Goal: Task Accomplishment & Management: Manage account settings

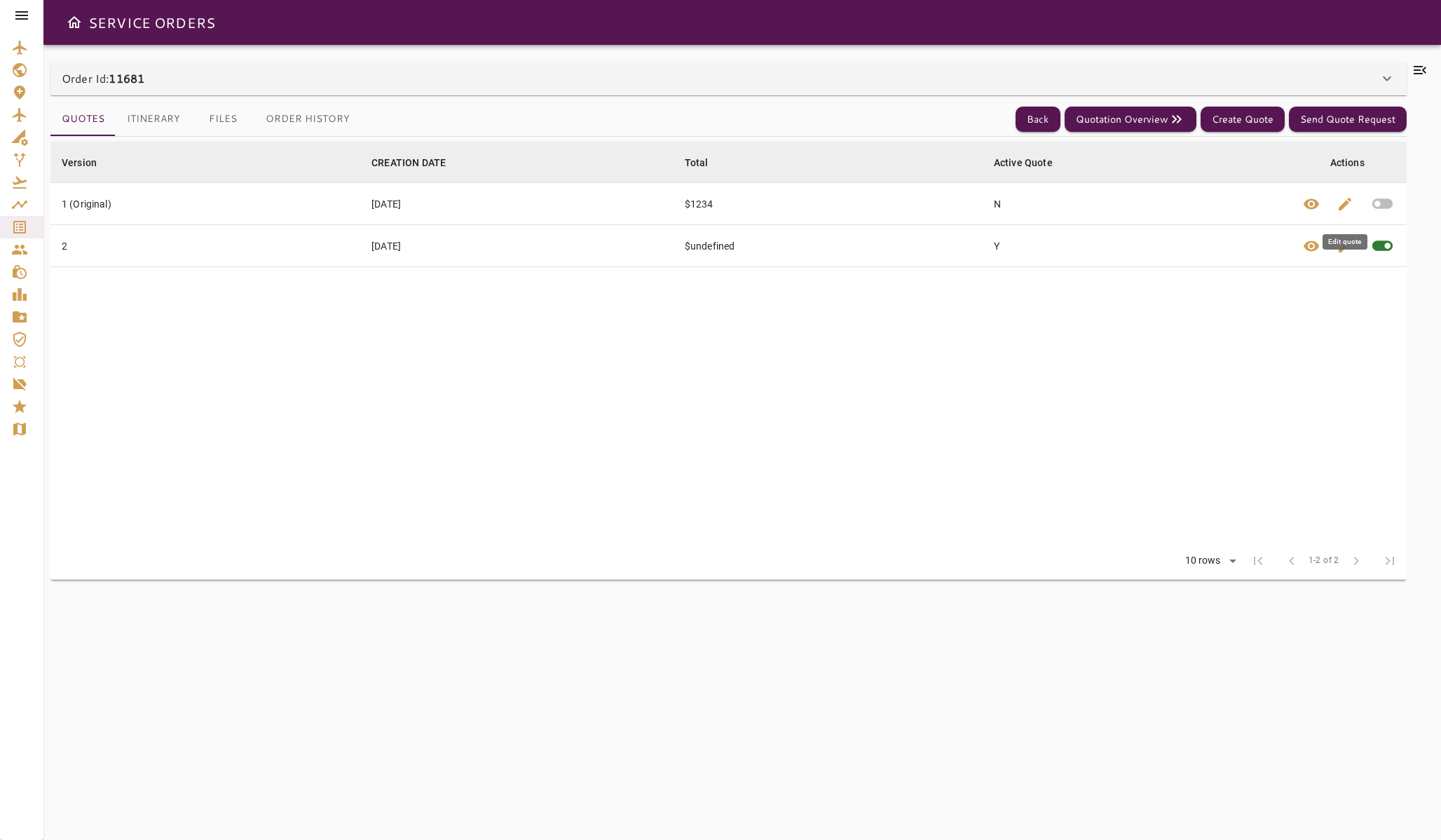
click at [1333, 204] on button "edit" at bounding box center [1345, 204] width 34 height 41
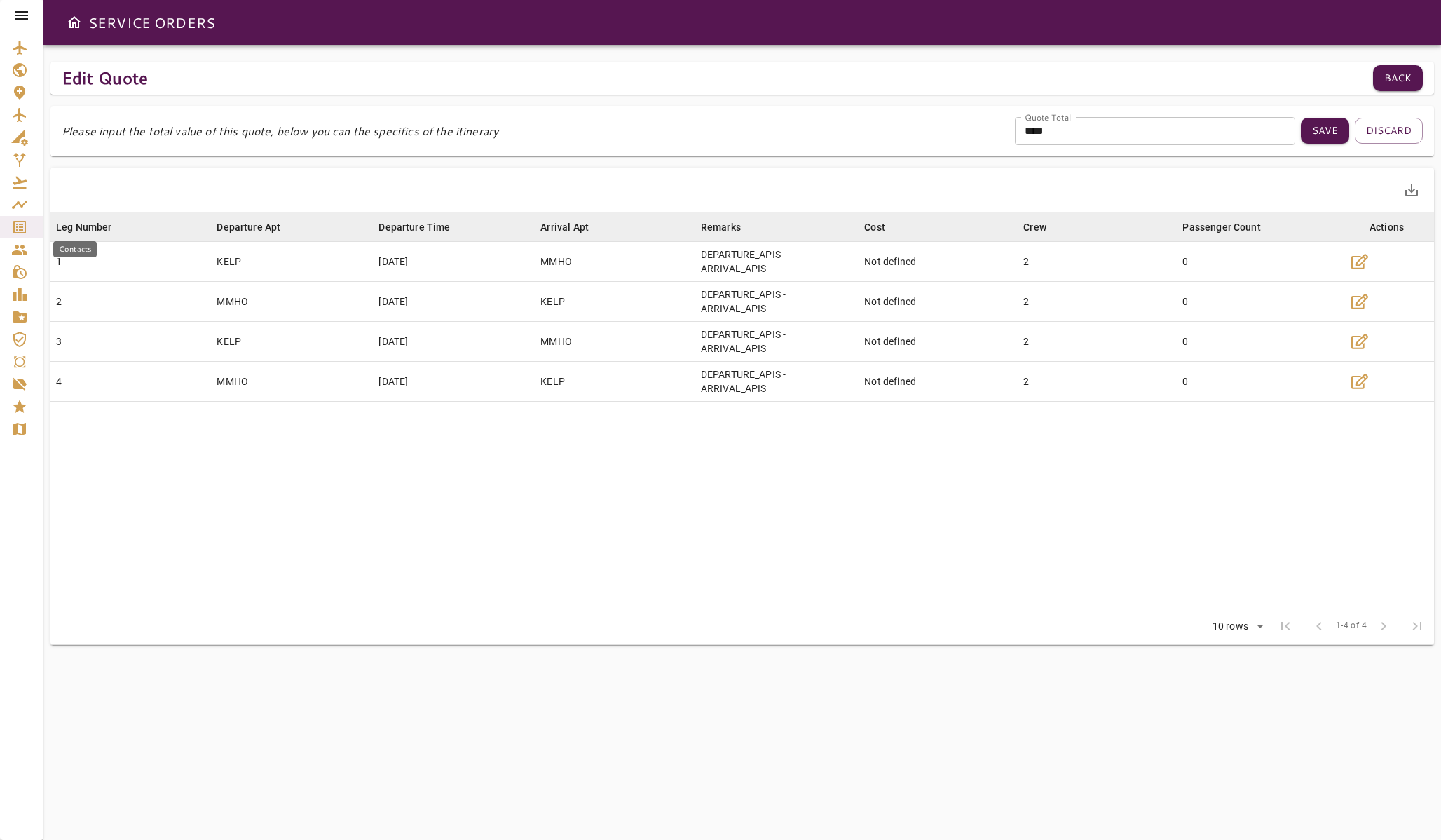
click at [19, 225] on icon "Service Orders" at bounding box center [20, 227] width 17 height 17
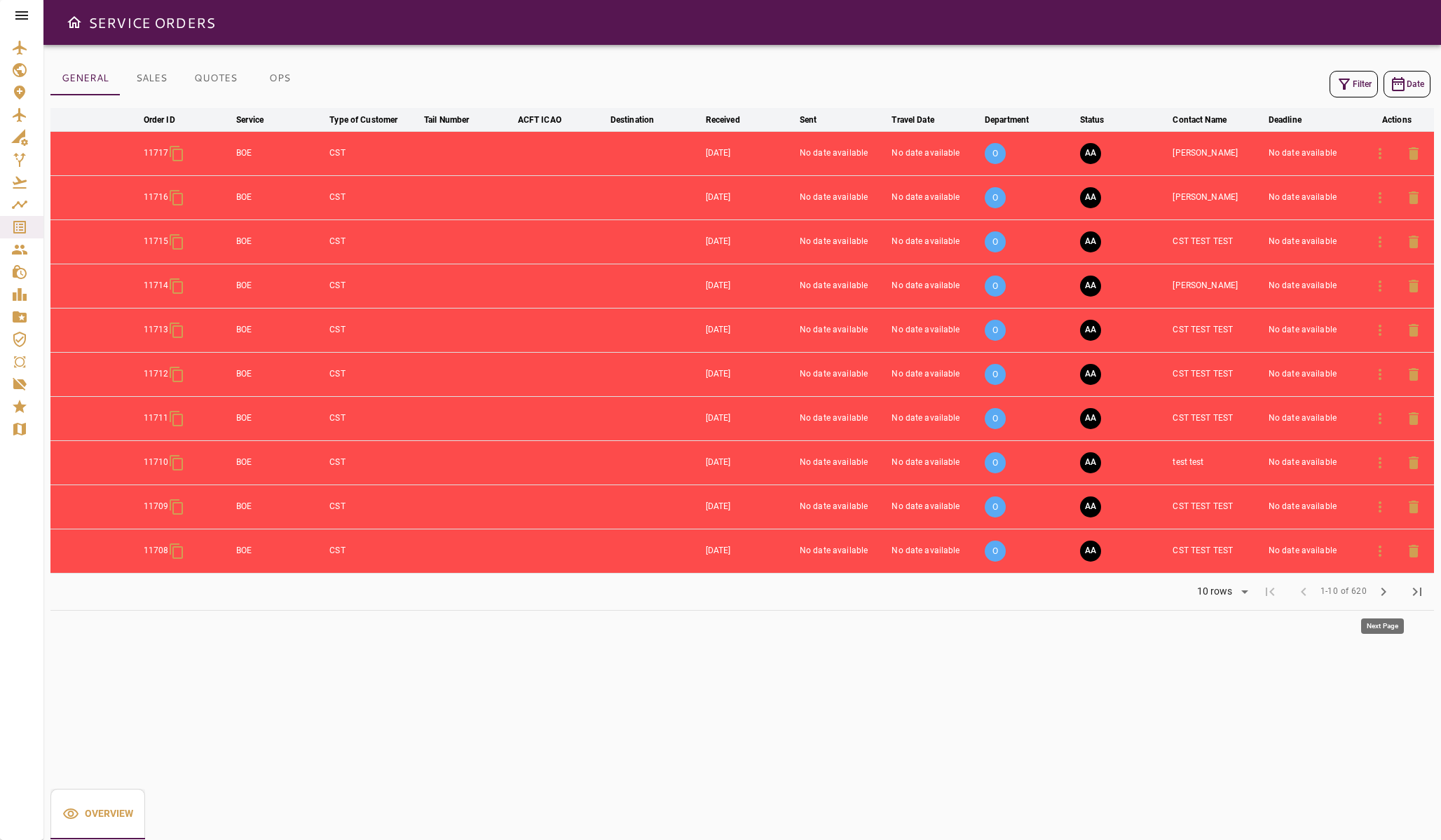
click at [1375, 584] on span "chevron_right" at bounding box center [1384, 592] width 17 height 17
click at [1378, 592] on span "chevron_right" at bounding box center [1384, 592] width 17 height 17
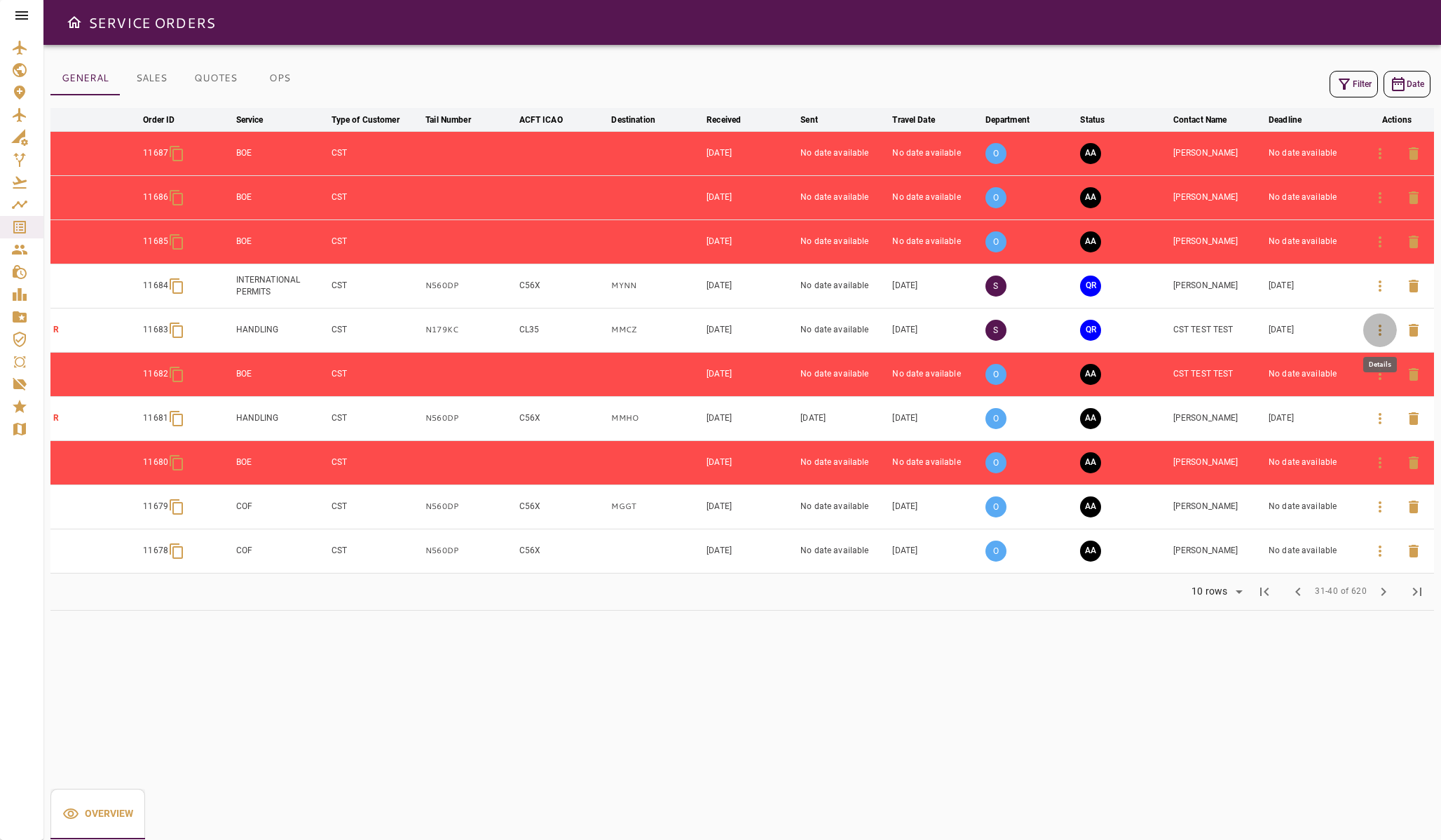
click at [1378, 322] on icon "button" at bounding box center [1380, 330] width 17 height 17
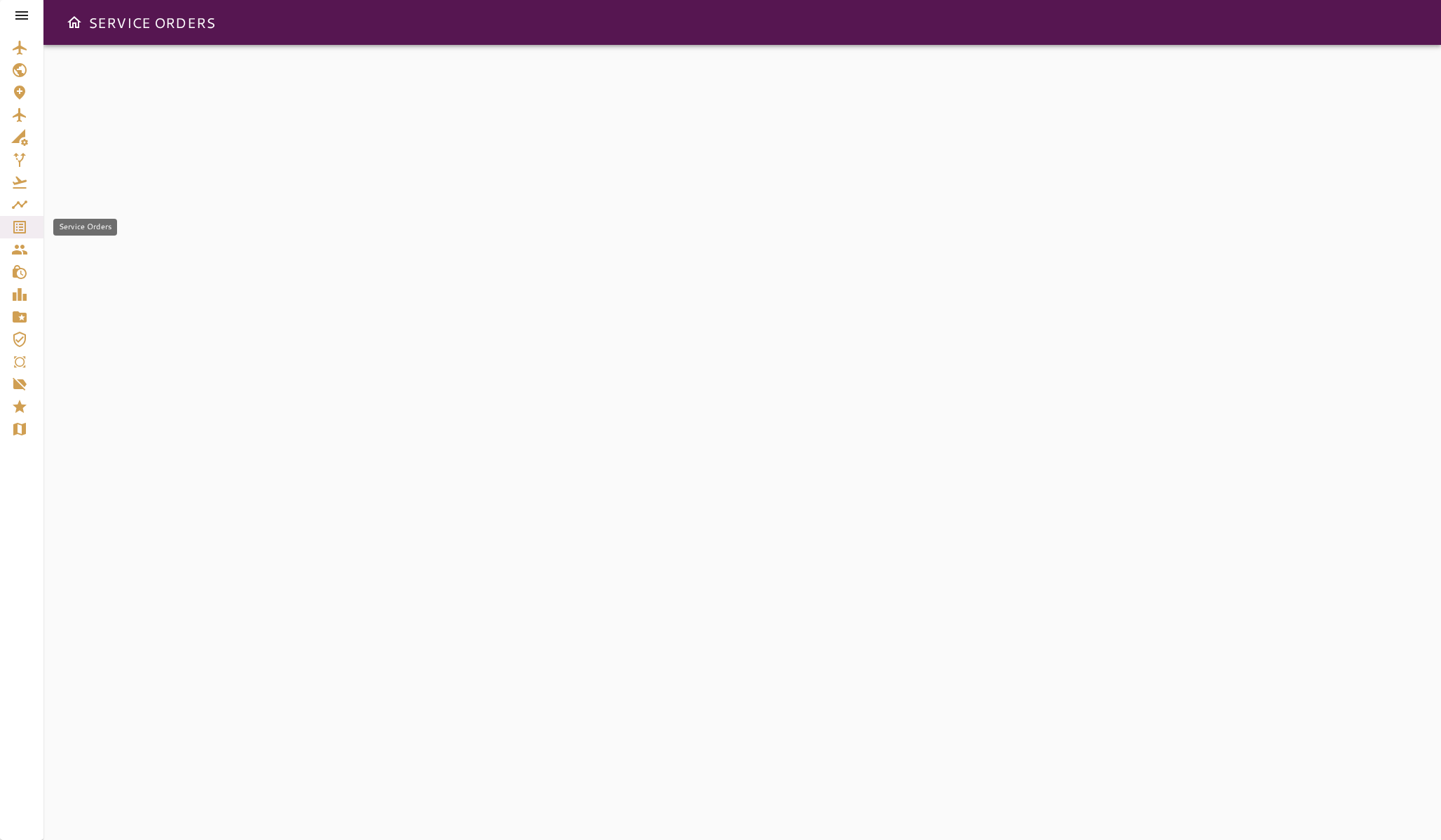
click at [10, 224] on link "Service Orders" at bounding box center [21, 227] width 43 height 22
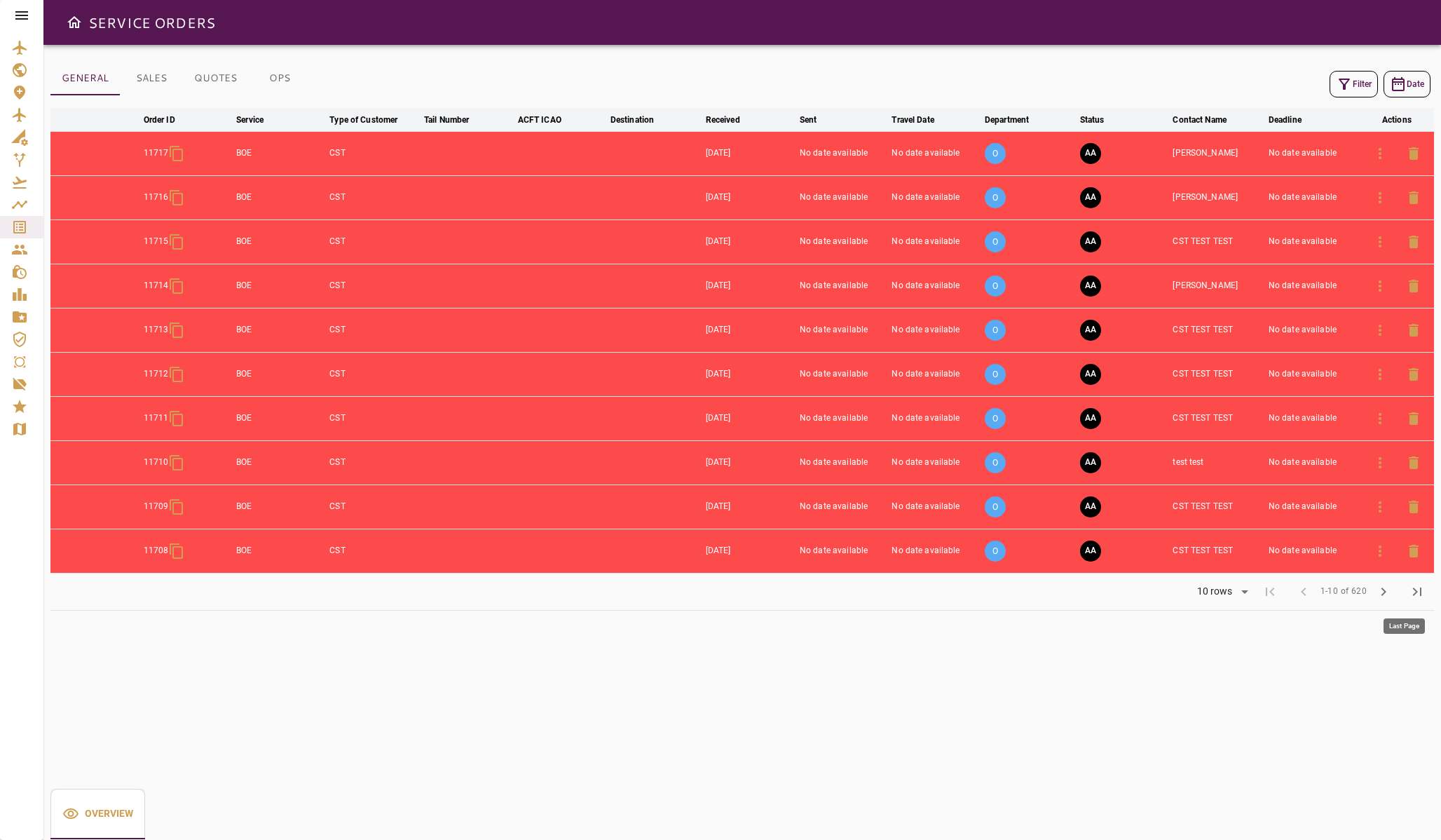
click at [1390, 592] on span "chevron_right" at bounding box center [1384, 592] width 17 height 17
click at [1377, 583] on span "chevron_right" at bounding box center [1384, 592] width 17 height 17
click at [1375, 583] on span "chevron_right" at bounding box center [1384, 592] width 17 height 17
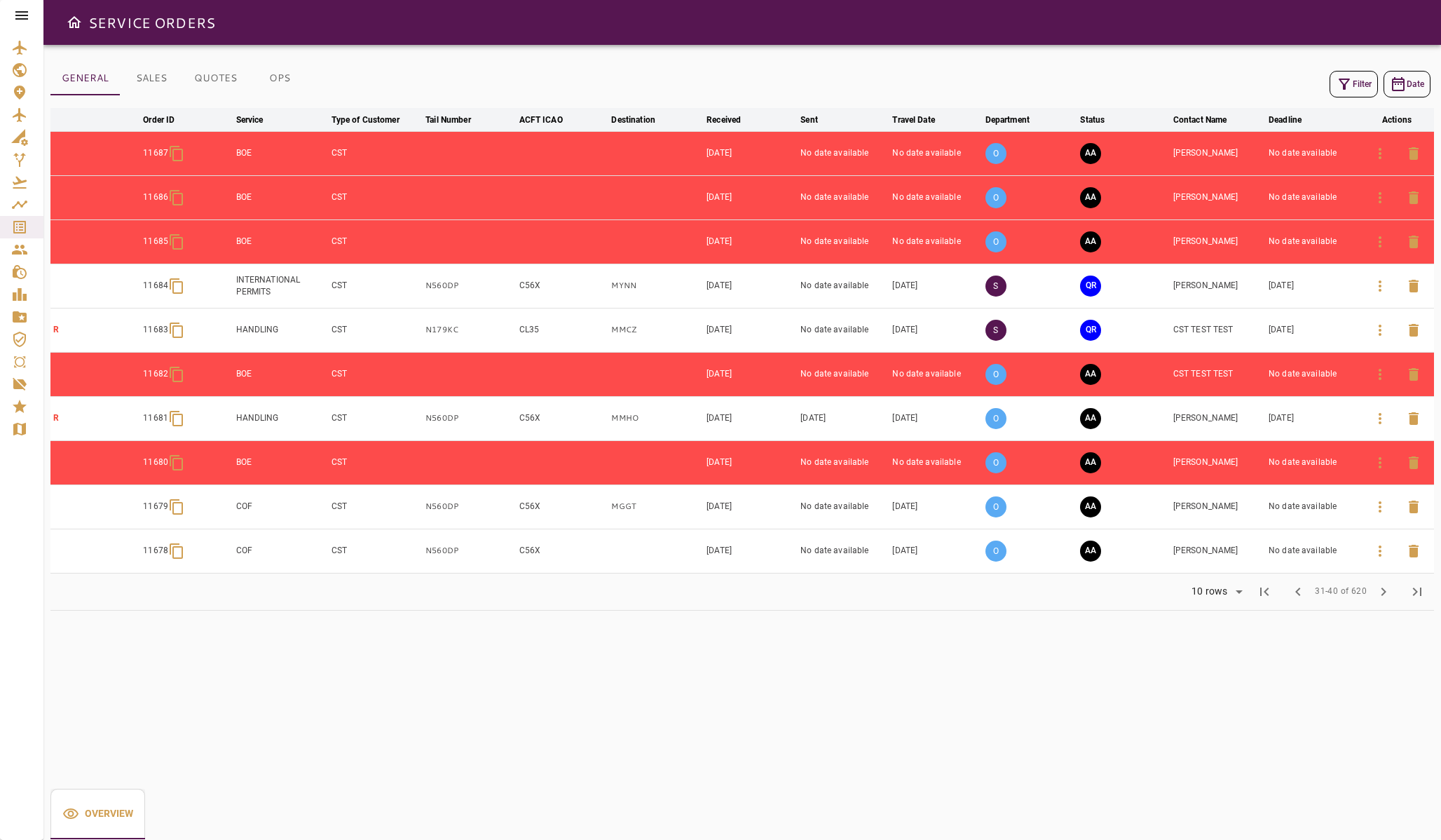
click at [1390, 314] on div at bounding box center [1397, 329] width 67 height 34
click at [1380, 329] on icon "button" at bounding box center [1380, 330] width 3 height 11
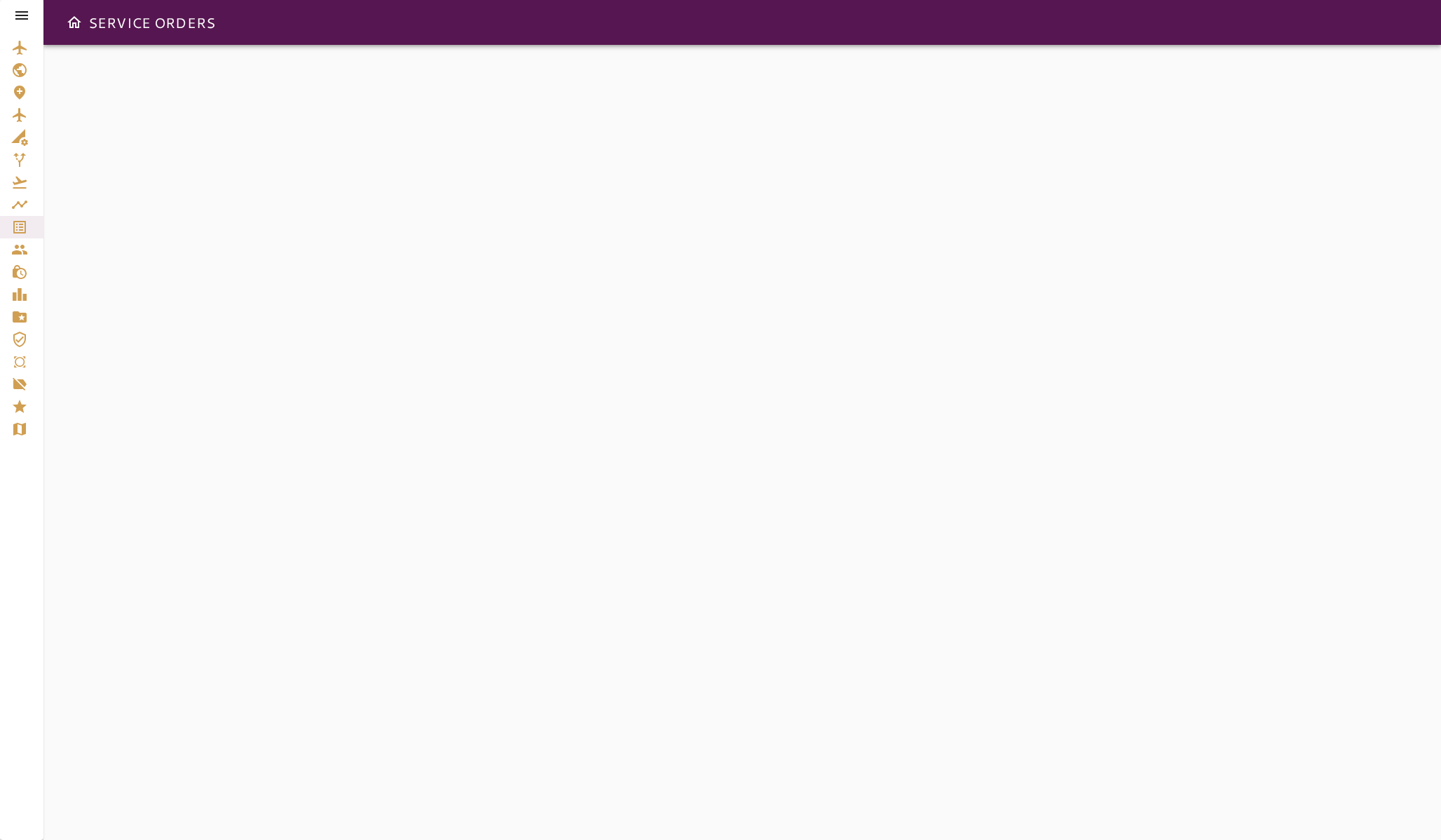
click at [9, 230] on link "Service Orders" at bounding box center [21, 227] width 43 height 22
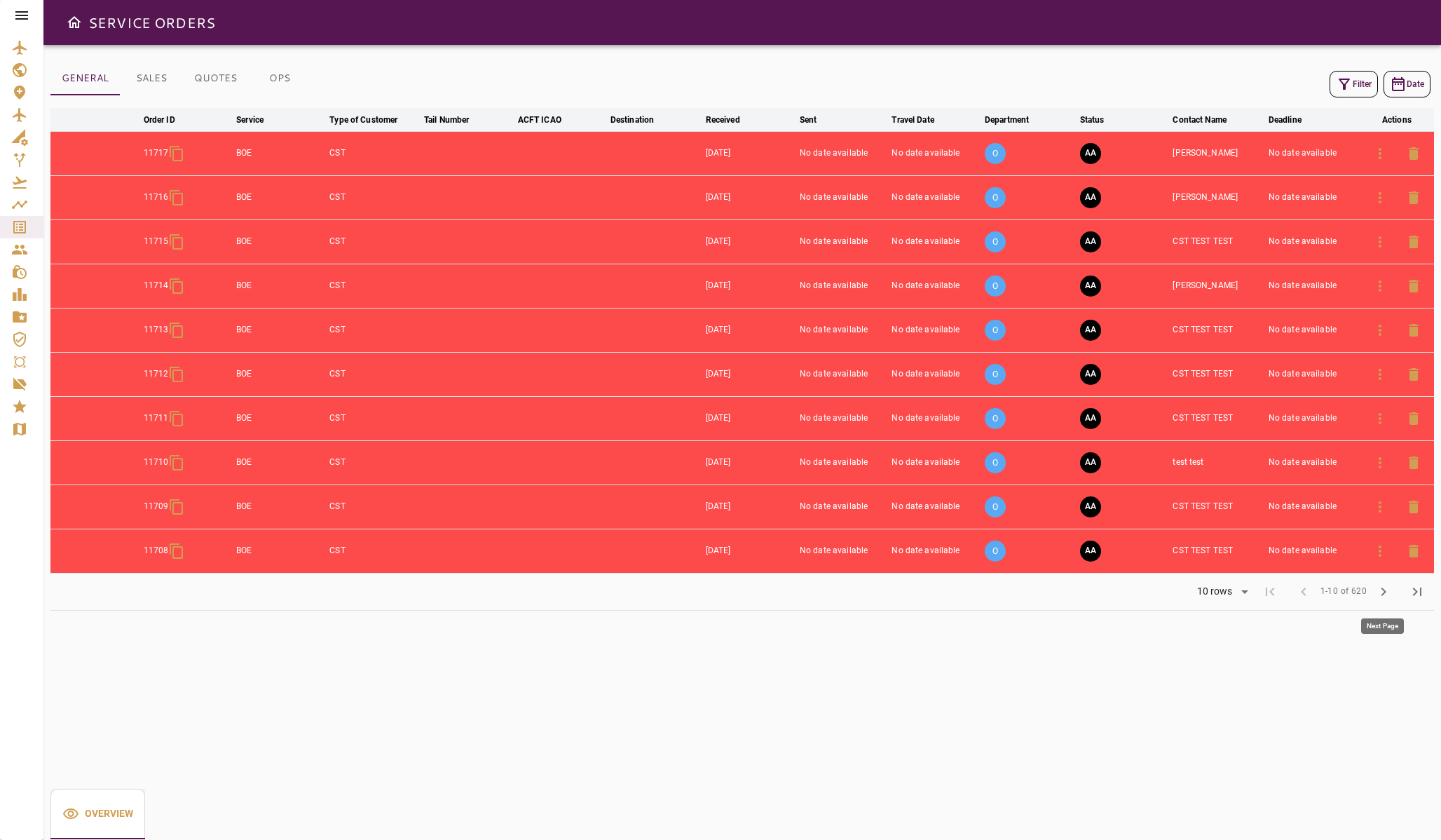
click at [1385, 588] on span "chevron_right" at bounding box center [1384, 592] width 17 height 17
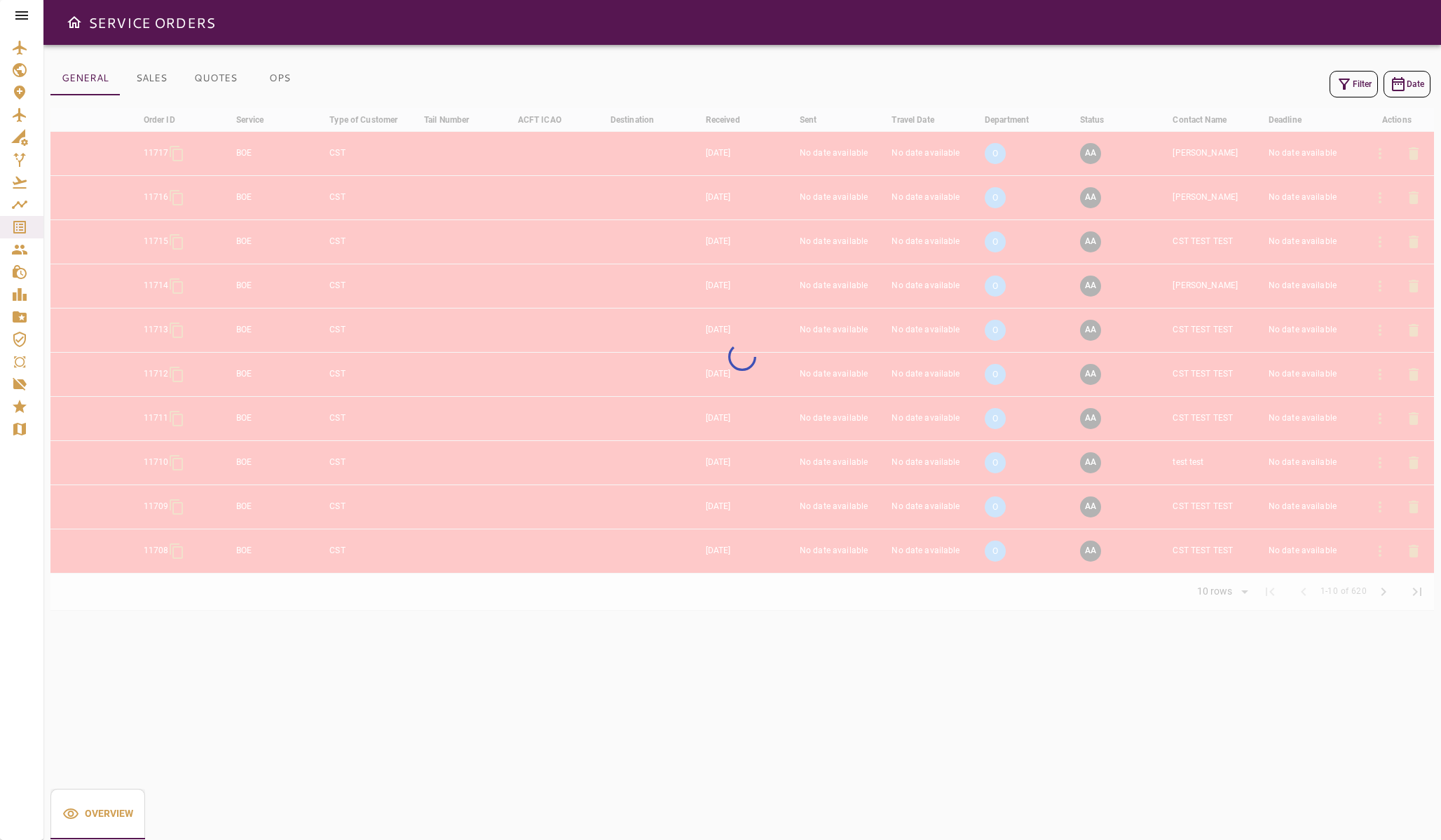
click at [1385, 588] on div at bounding box center [742, 359] width 1383 height 503
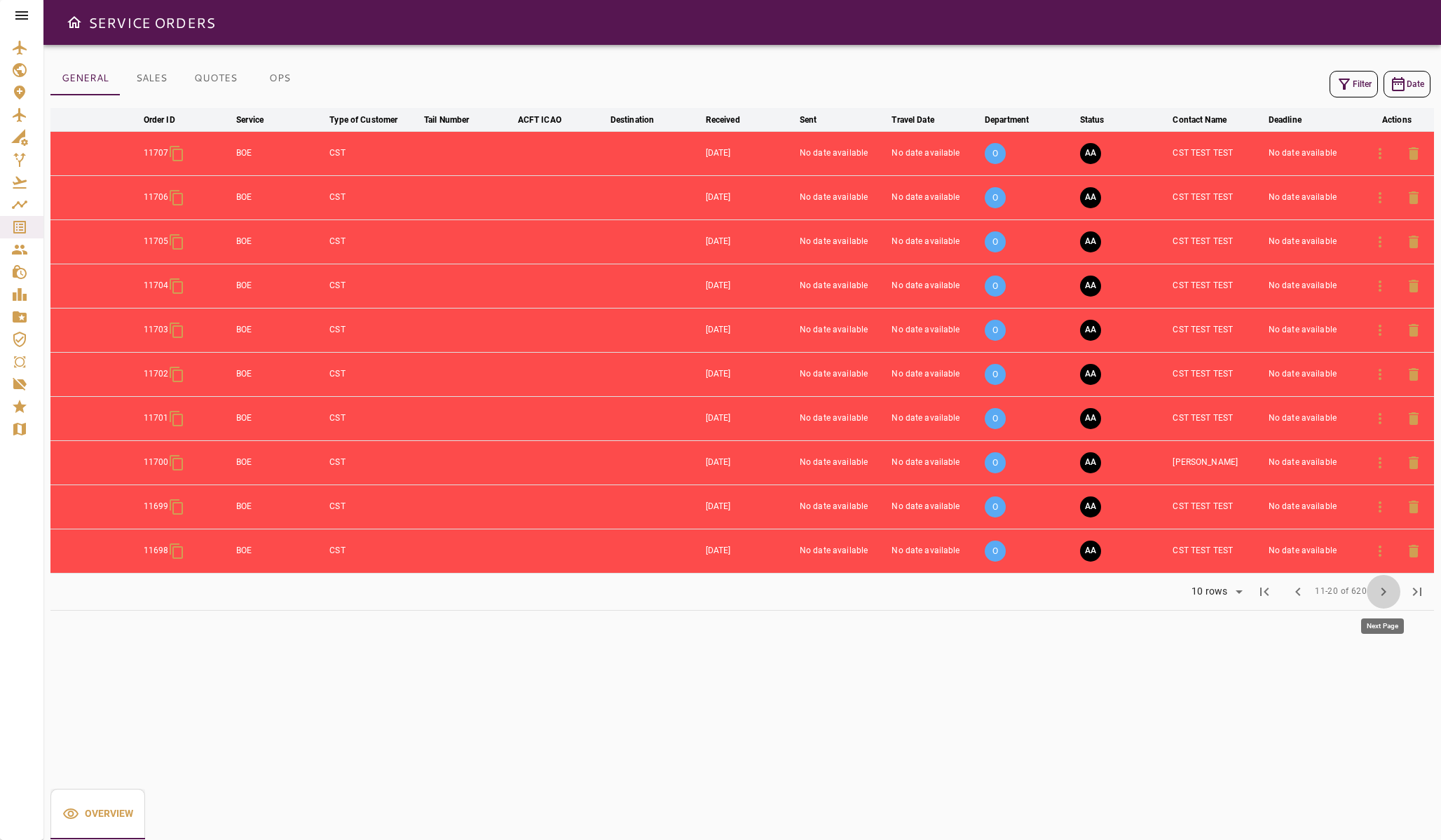
click at [1385, 588] on span "chevron_right" at bounding box center [1384, 592] width 17 height 17
click at [1385, 591] on span "chevron_right" at bounding box center [1384, 592] width 17 height 17
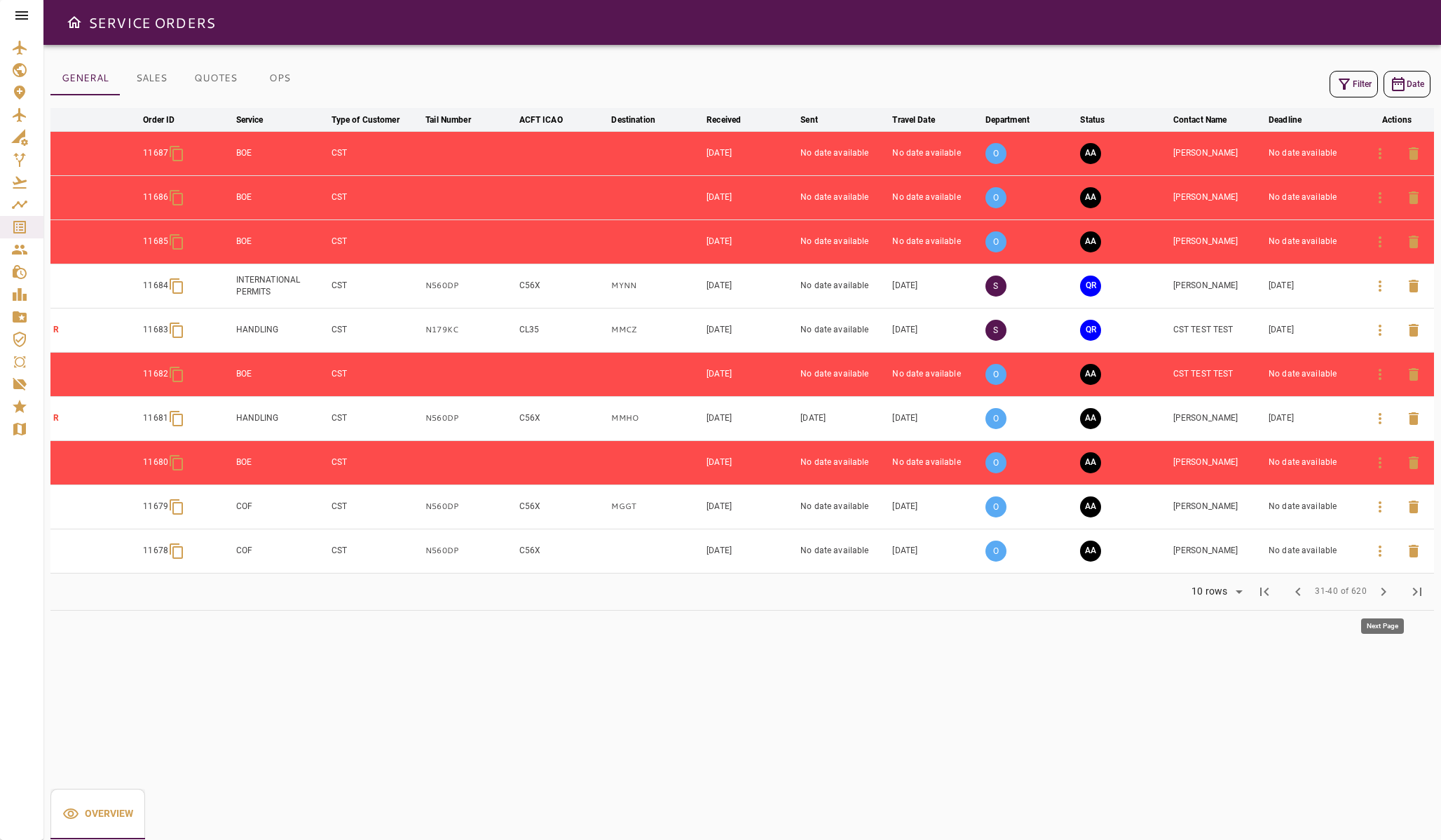
click at [1385, 591] on span "chevron_right" at bounding box center [1384, 592] width 17 height 17
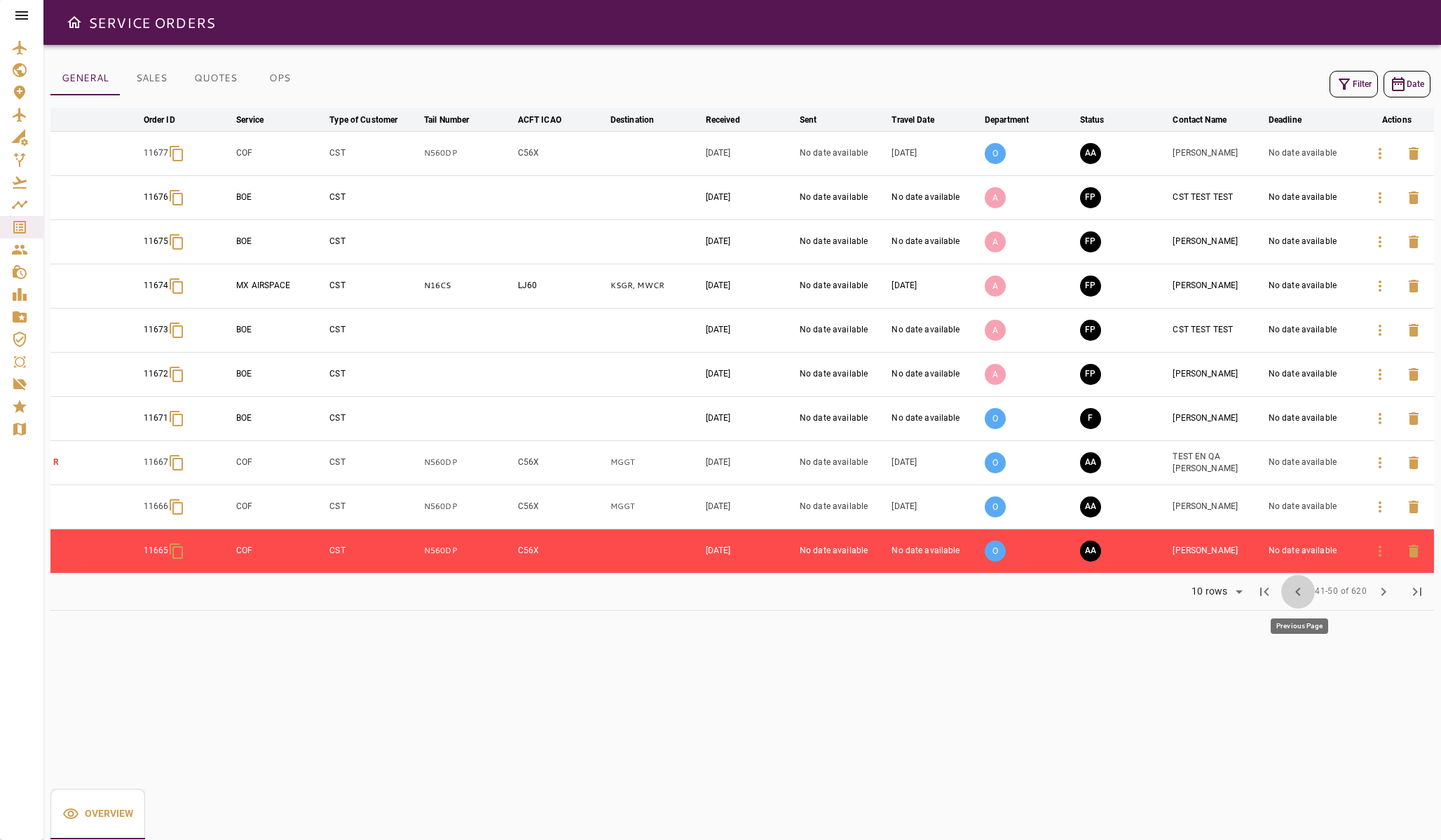
click at [1293, 590] on span "chevron_left" at bounding box center [1298, 592] width 17 height 17
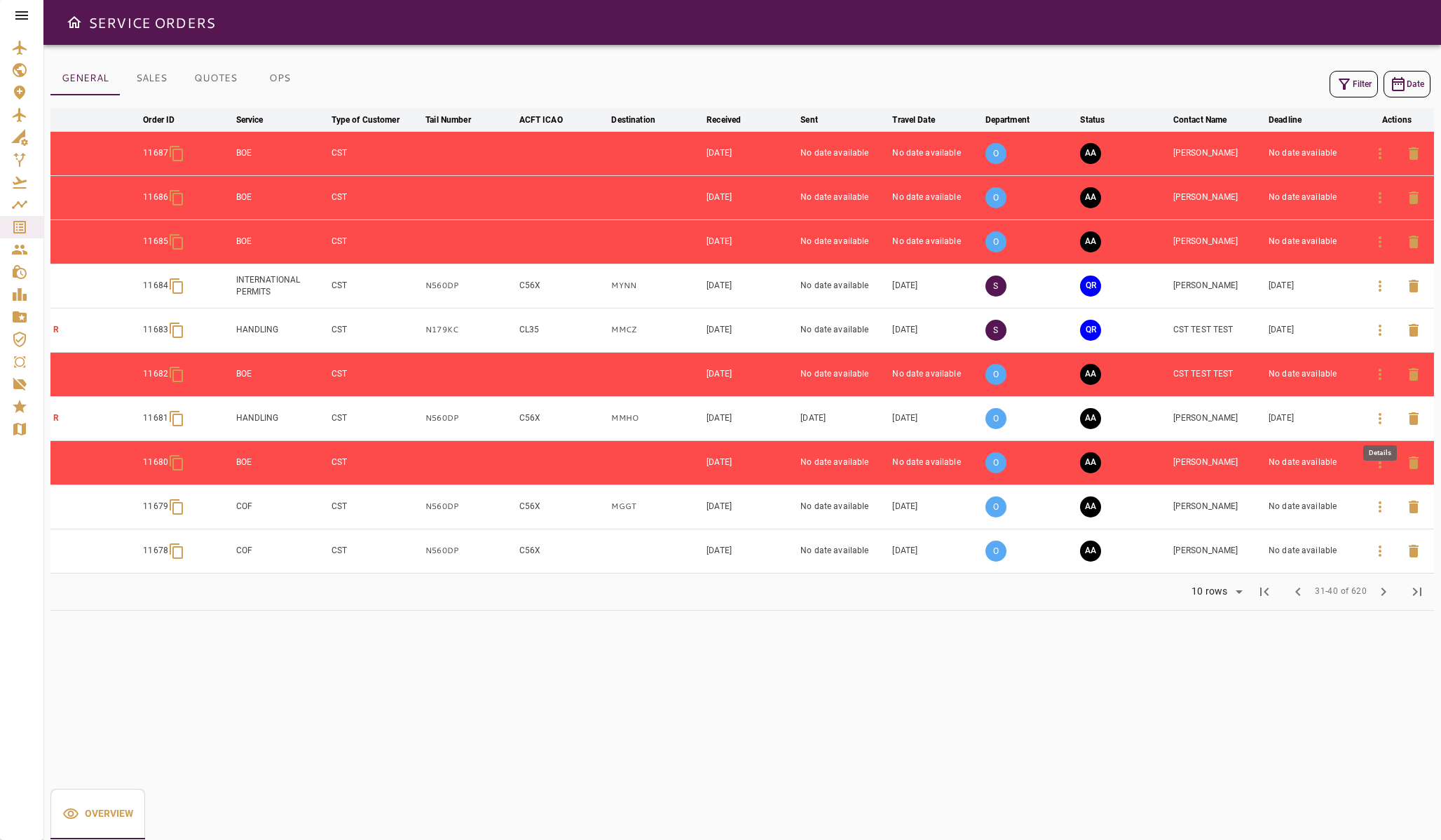
click at [1376, 426] on button "button" at bounding box center [1380, 418] width 34 height 34
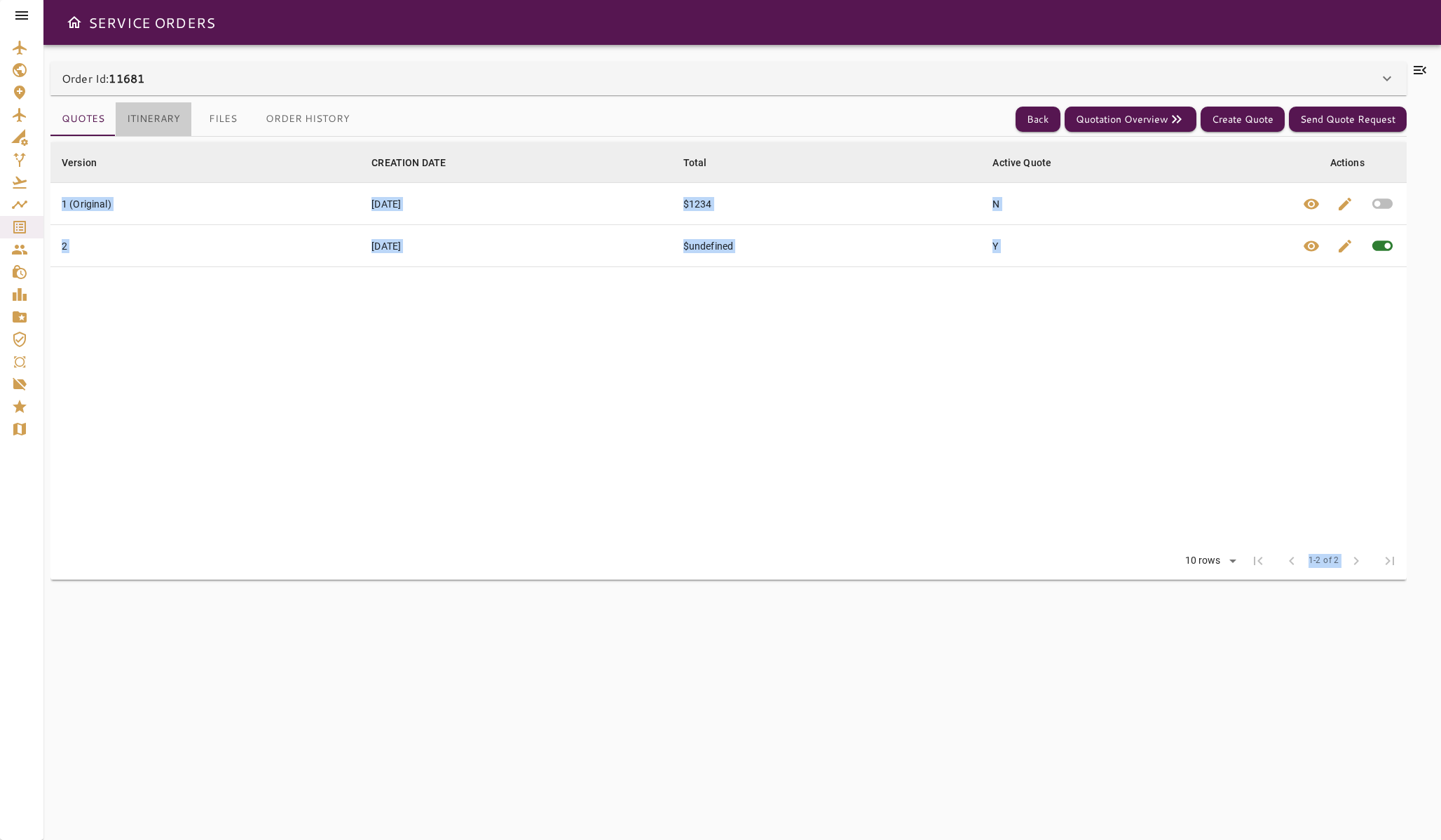
click at [160, 124] on button "Itinerary" at bounding box center [153, 119] width 76 height 34
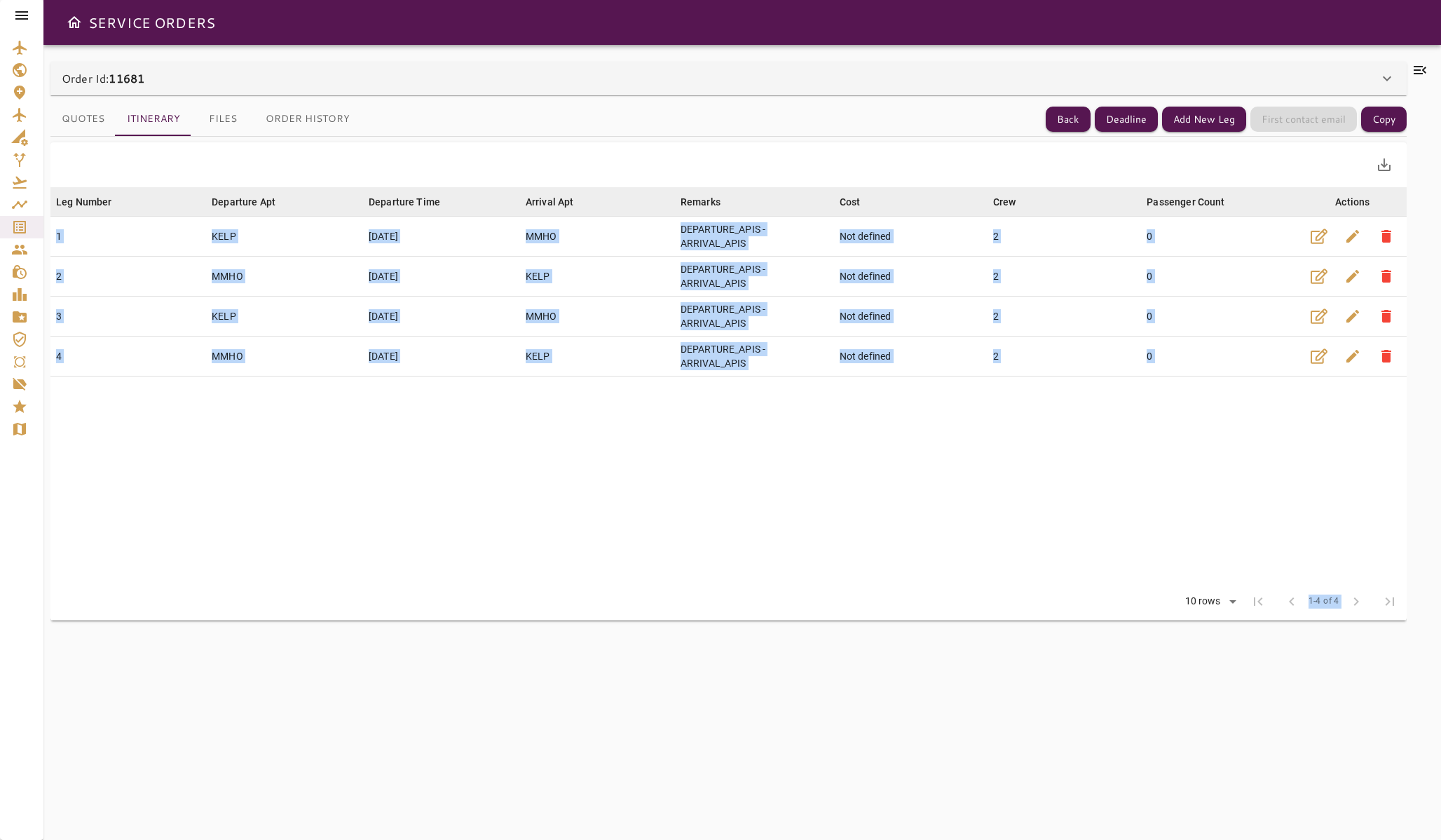
click at [749, 414] on table "Leg Number arrow_downward Departure Apt arrow_downward Departure Time arrow_dow…" at bounding box center [729, 384] width 1356 height 396
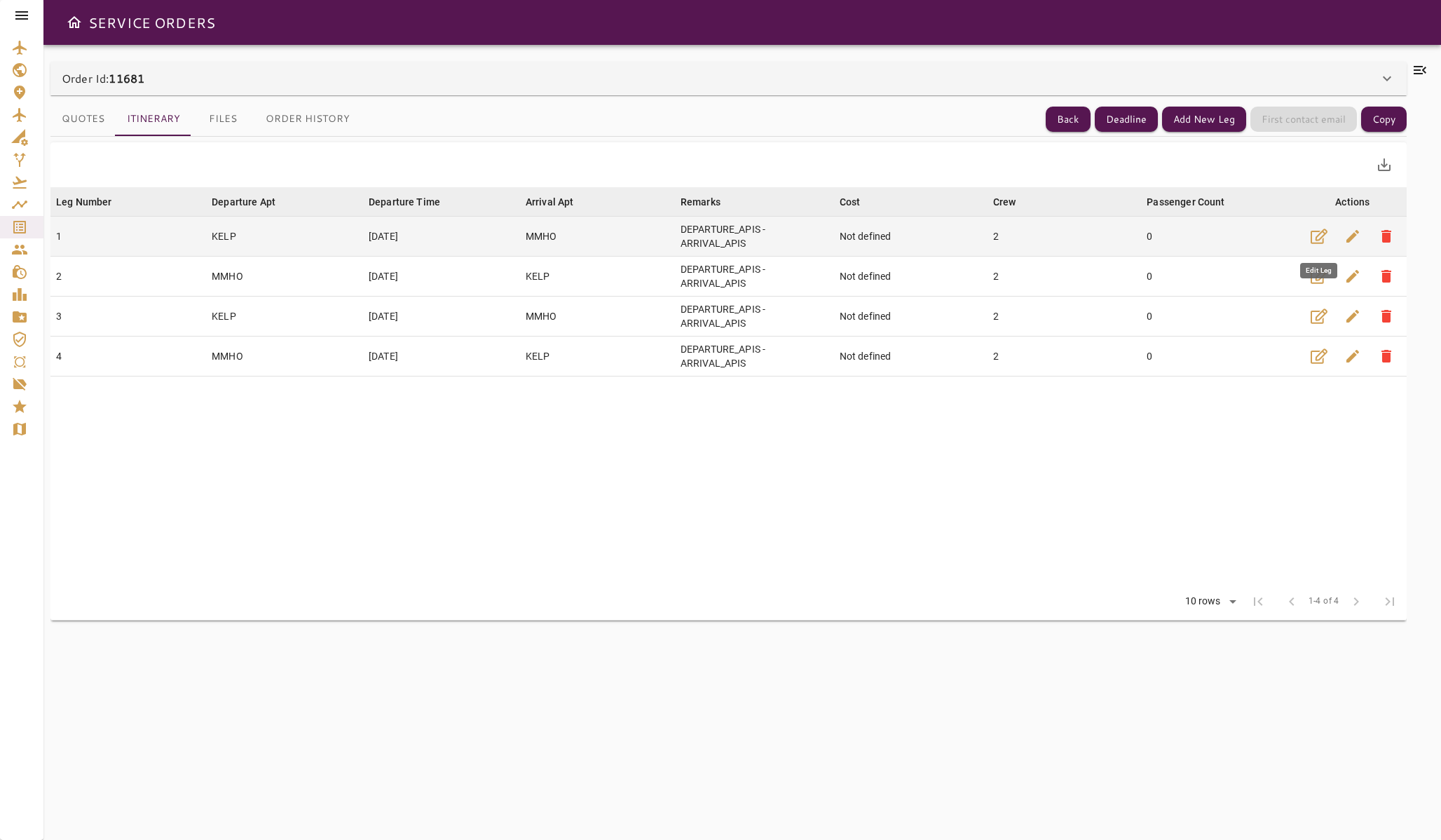
click at [1318, 240] on icon "button" at bounding box center [1319, 236] width 17 height 15
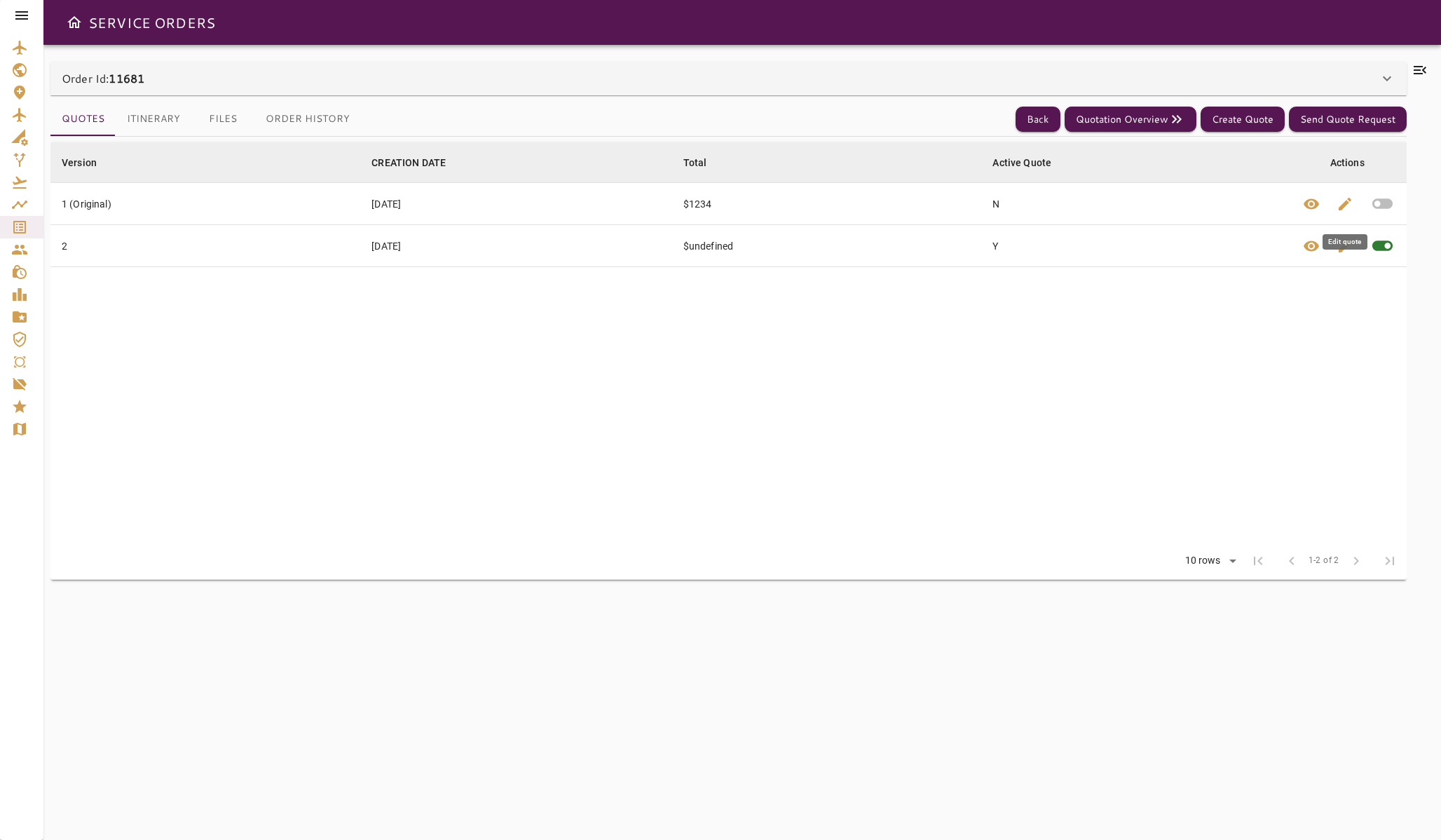
click at [1347, 204] on span "edit" at bounding box center [1345, 204] width 17 height 17
click at [158, 111] on button "Itinerary" at bounding box center [153, 119] width 76 height 34
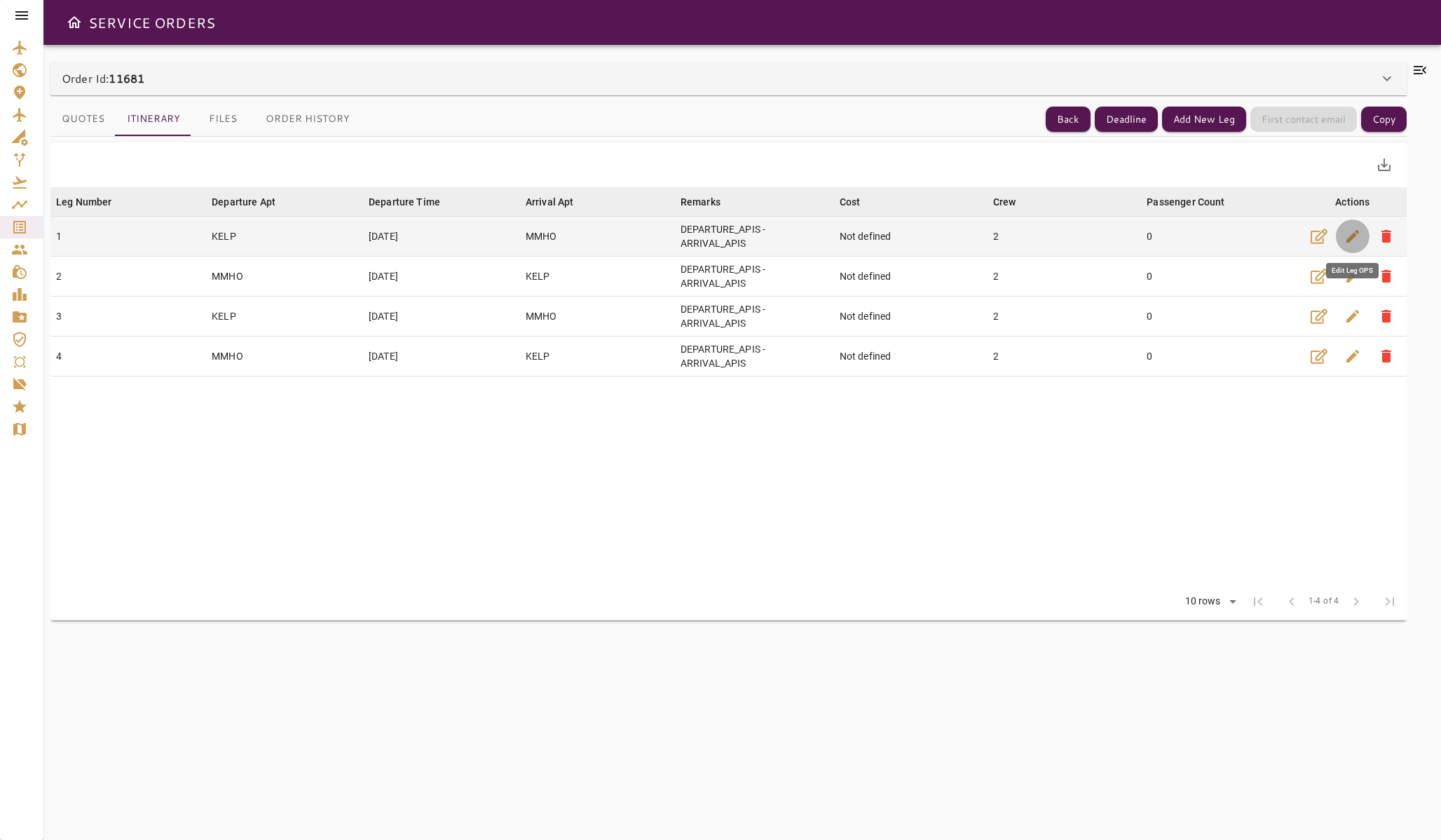
click at [1362, 233] on button "edit" at bounding box center [1353, 236] width 34 height 34
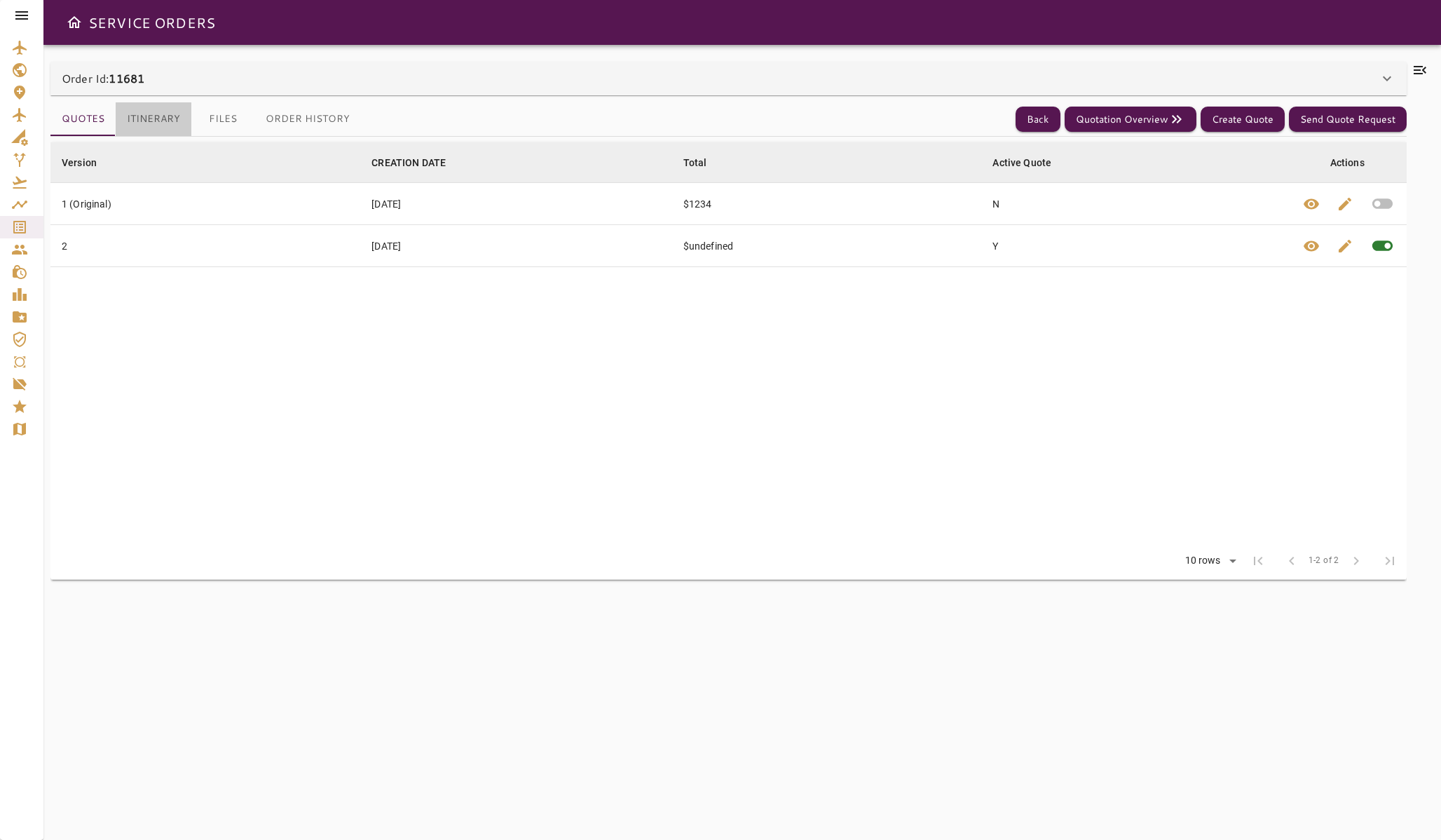
click at [143, 120] on button "Itinerary" at bounding box center [153, 119] width 76 height 34
click at [138, 120] on button "Itinerary" at bounding box center [153, 119] width 76 height 34
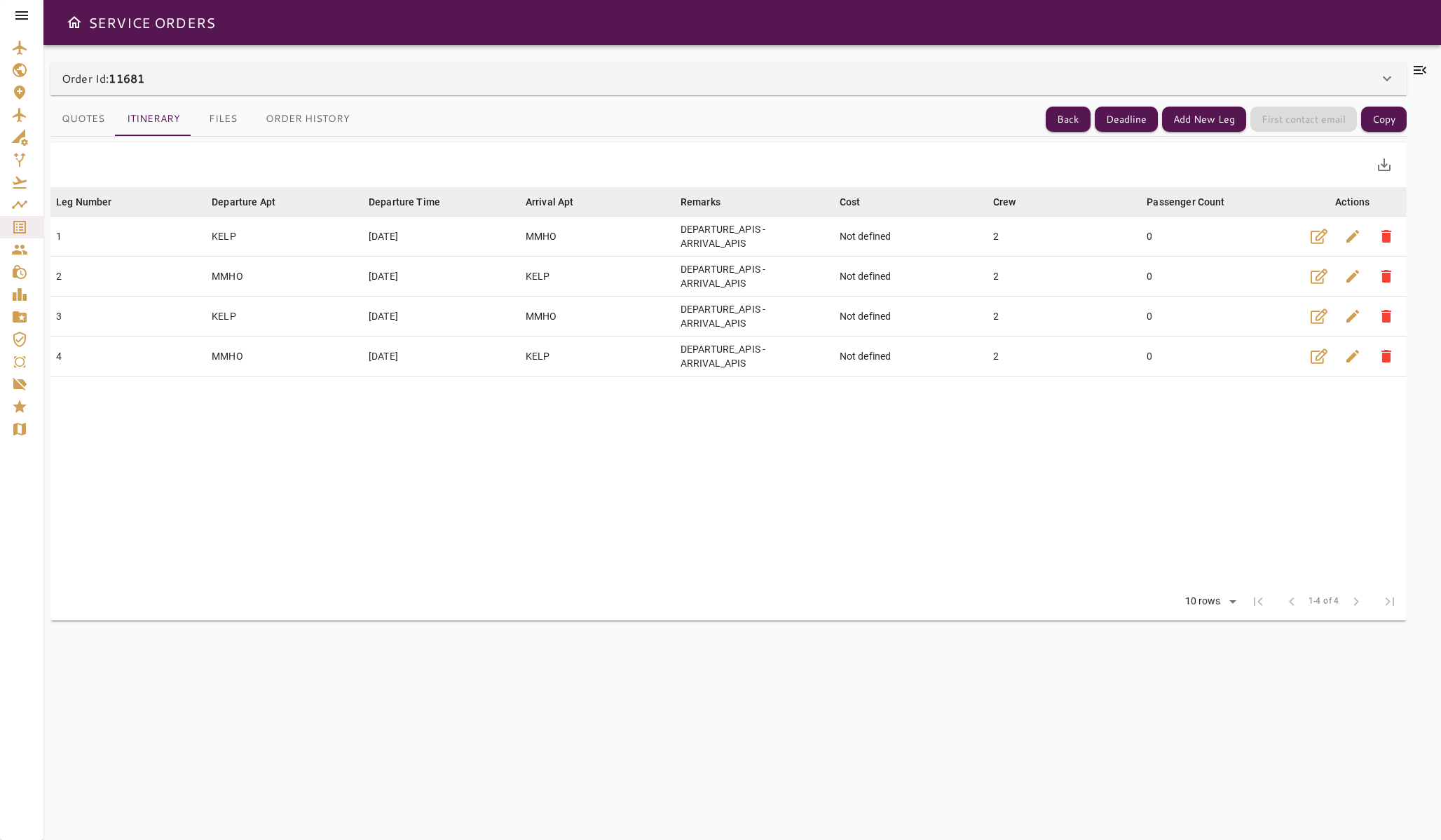
click at [21, 18] on icon at bounding box center [22, 16] width 17 height 17
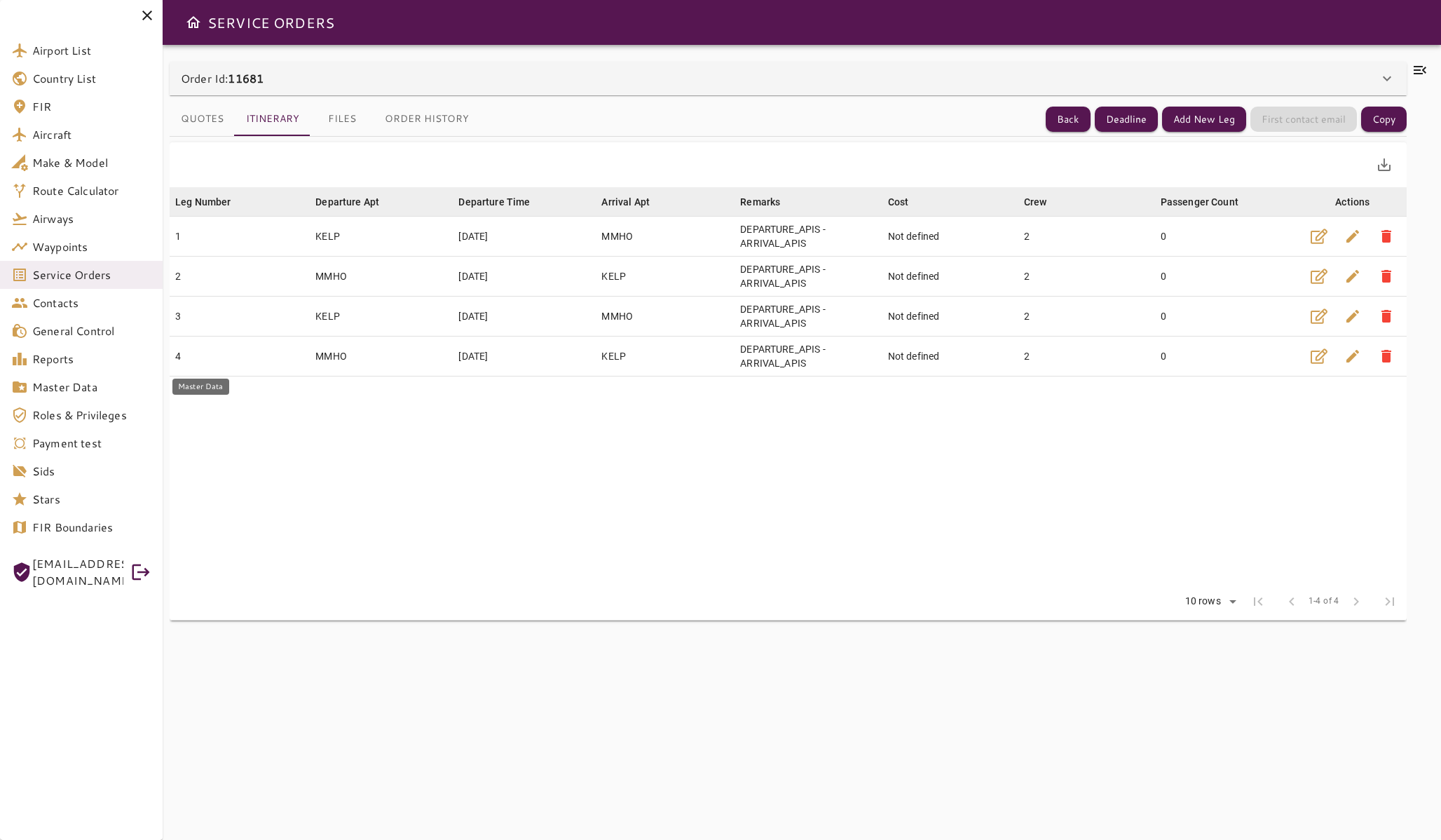
click at [70, 388] on span "Master Data" at bounding box center [91, 387] width 119 height 17
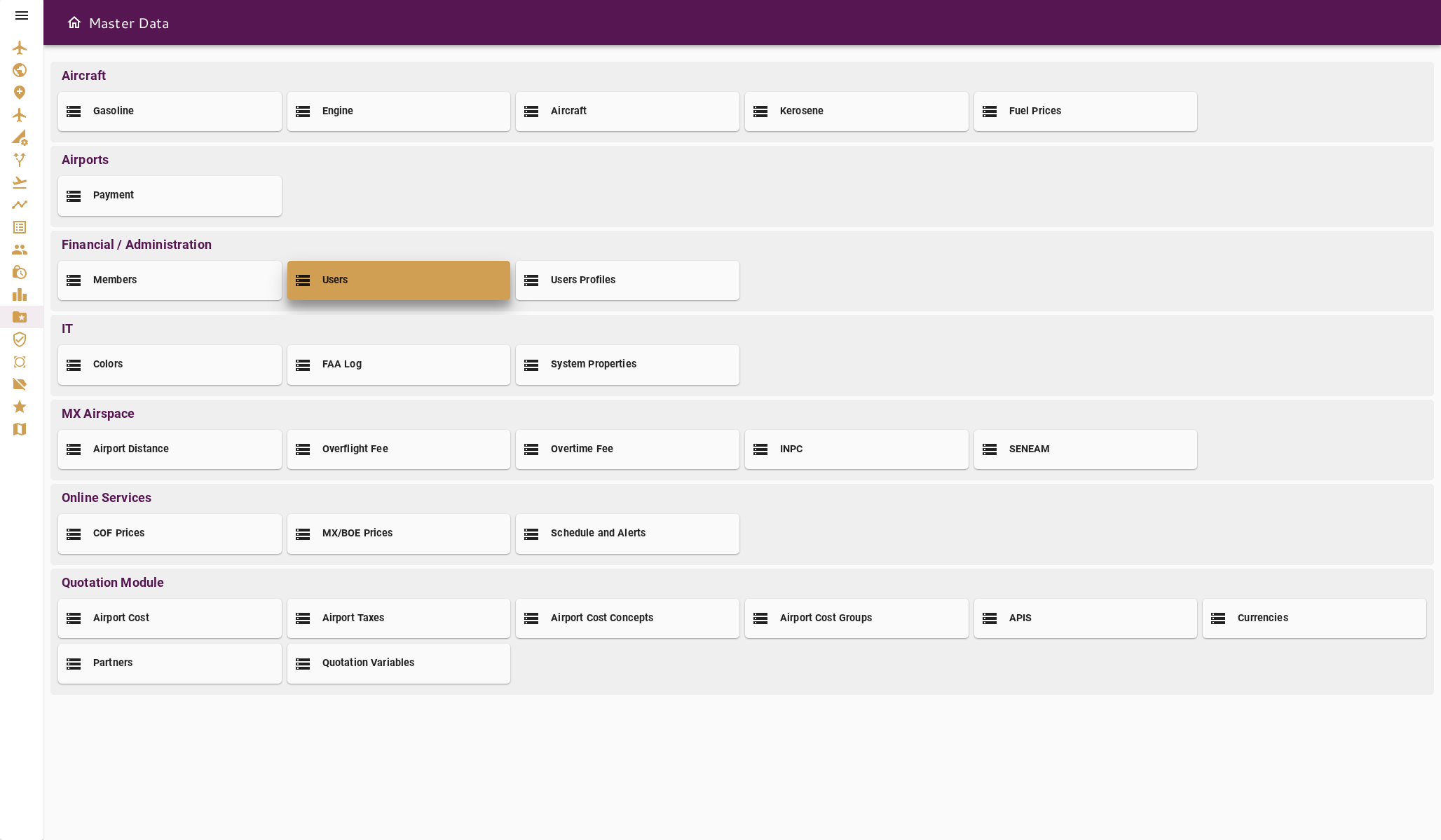
click at [433, 271] on div "Users" at bounding box center [399, 280] width 224 height 39
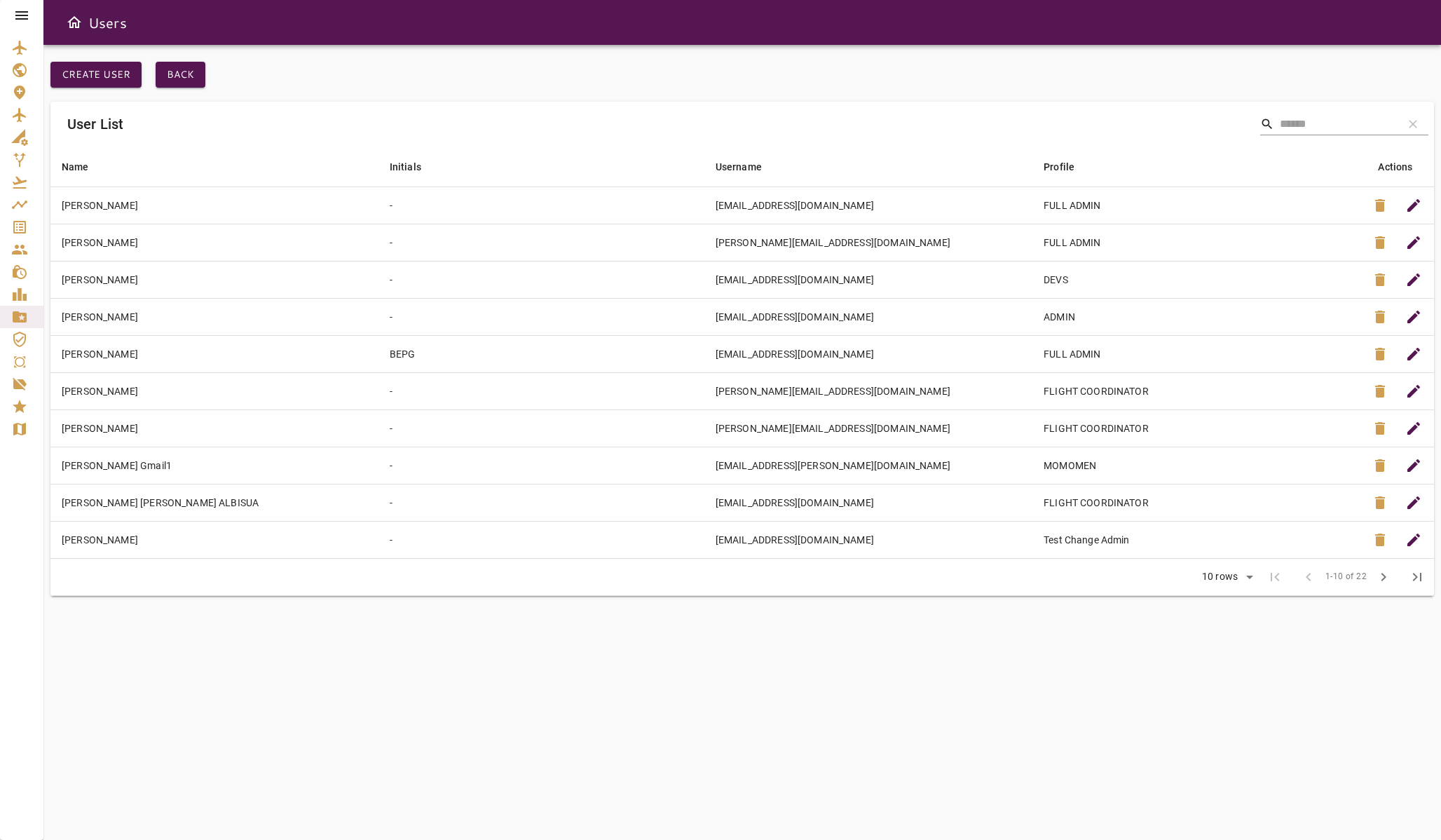
click at [1307, 118] on input "Search" at bounding box center [1335, 123] width 112 height 22
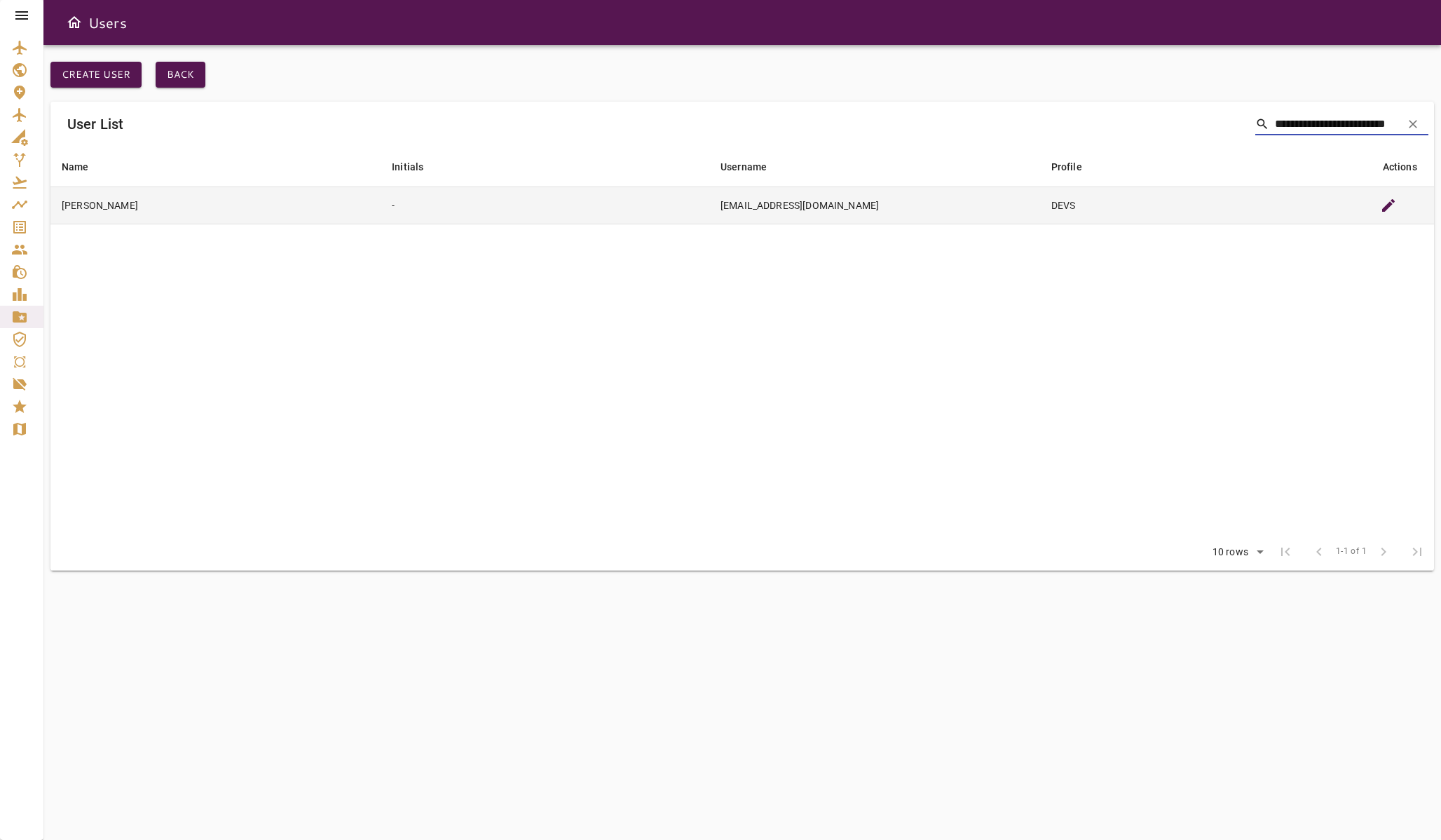
type input "**********"
click at [1374, 199] on button "edit" at bounding box center [1388, 205] width 34 height 34
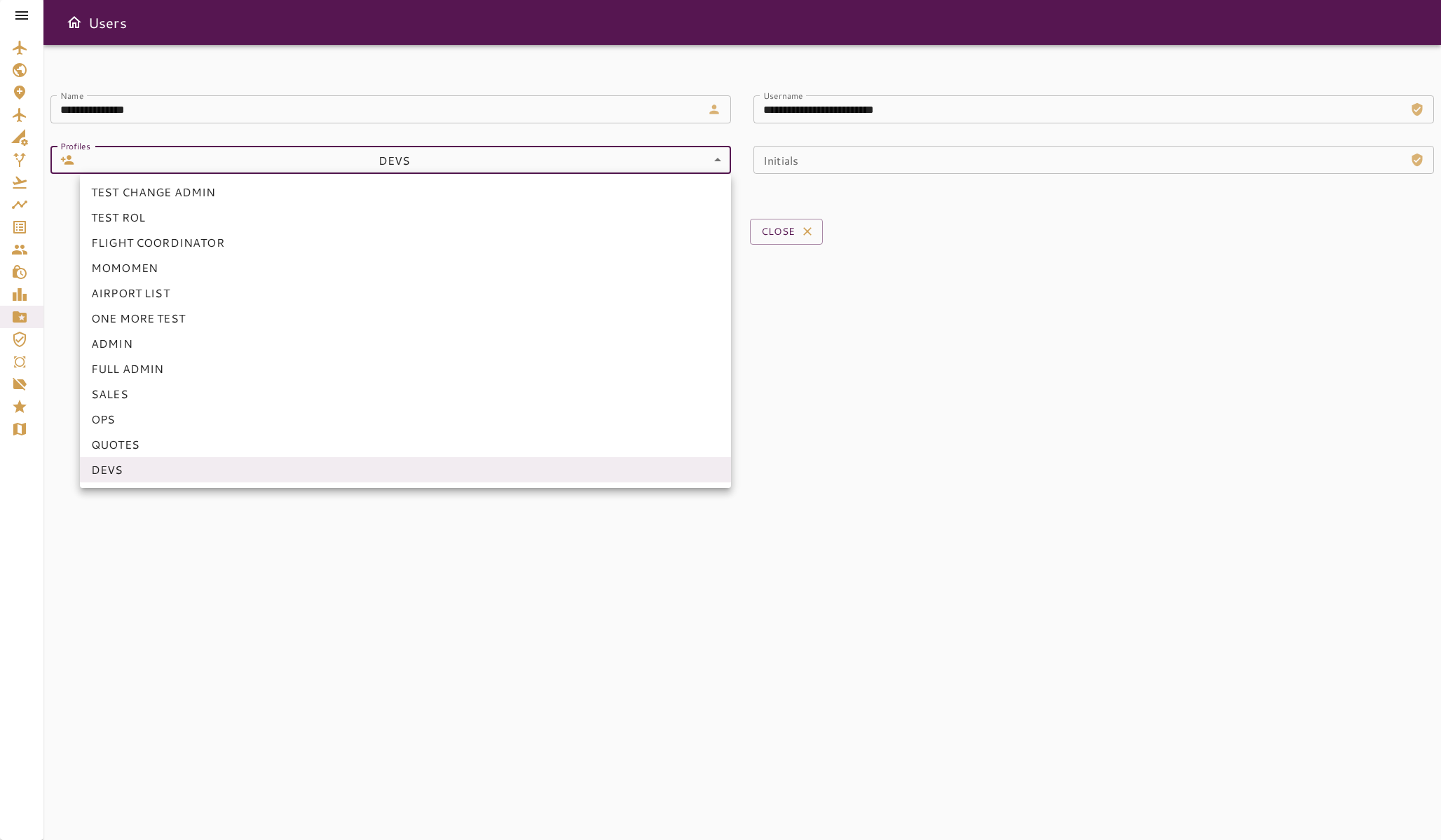
click at [410, 160] on body "**********" at bounding box center [720, 420] width 1441 height 840
click at [192, 360] on li "FULL ADMIN" at bounding box center [405, 368] width 651 height 25
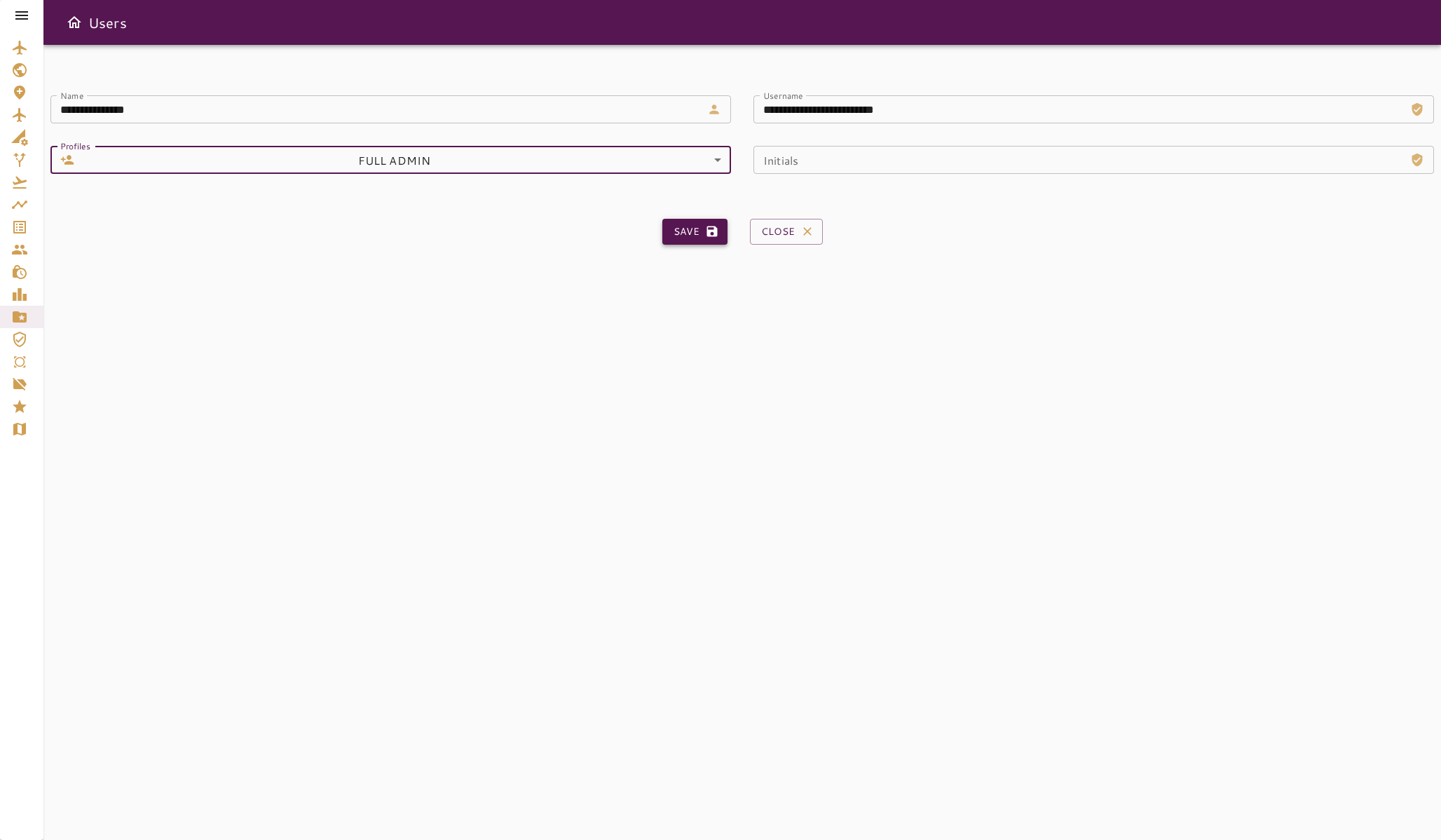
click at [692, 230] on button "Save" at bounding box center [694, 232] width 65 height 26
type input "**"
